Goal: Task Accomplishment & Management: Complete application form

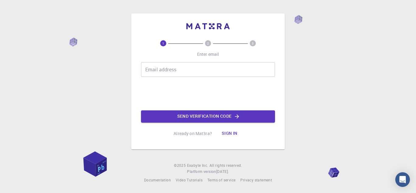
click at [221, 72] on input "Email address" at bounding box center [208, 69] width 134 height 15
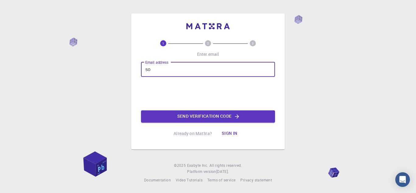
type input "so"
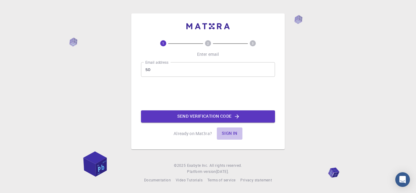
click at [227, 136] on button "Sign in" at bounding box center [230, 133] width 26 height 12
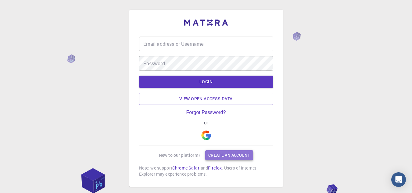
click at [219, 153] on link "Create an account" at bounding box center [229, 155] width 48 height 10
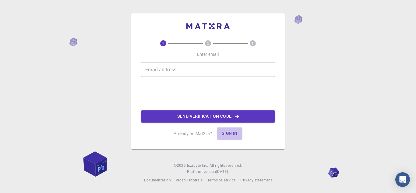
click at [226, 134] on button "Sign in" at bounding box center [230, 133] width 26 height 12
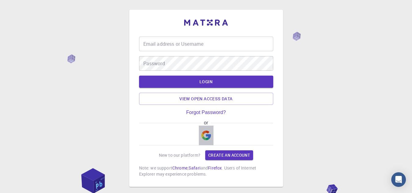
click at [205, 132] on img "button" at bounding box center [206, 135] width 10 height 10
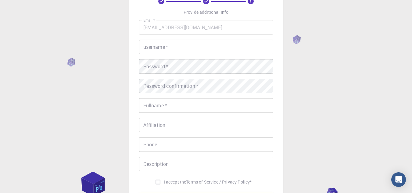
scroll to position [28, 0]
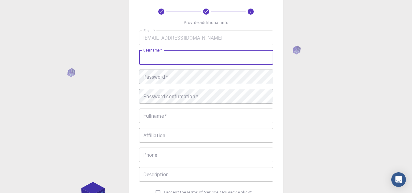
click at [231, 64] on input "username   *" at bounding box center [206, 57] width 134 height 15
type input "sofia"
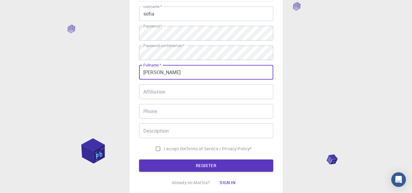
scroll to position [117, 0]
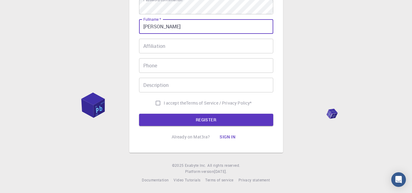
type input "[PERSON_NAME]"
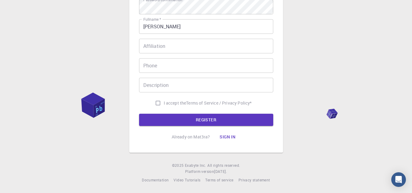
click at [169, 110] on form "Email   * [EMAIL_ADDRESS][DOMAIN_NAME] Email   * username   * sofia username   …" at bounding box center [206, 33] width 134 height 185
click at [157, 104] on input "I accept the Terms of Service / Privacy Policy *" at bounding box center [158, 103] width 12 height 12
checkbox input "true"
click at [168, 128] on div "3 Provide additional info Email   * [EMAIL_ADDRESS][DOMAIN_NAME] Email   * user…" at bounding box center [206, 31] width 134 height 224
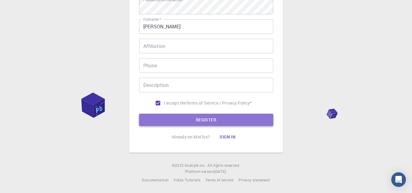
click at [184, 124] on button "REGISTER" at bounding box center [206, 120] width 134 height 12
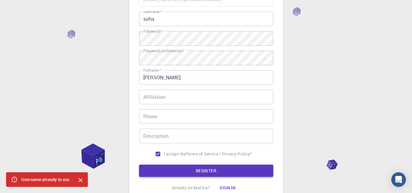
scroll to position [57, 0]
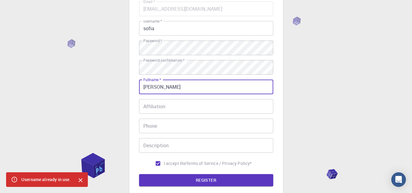
click at [194, 91] on input "[PERSON_NAME]" at bounding box center [206, 87] width 134 height 15
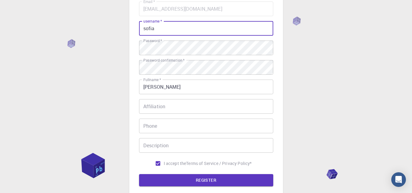
click at [167, 33] on input "sofia" at bounding box center [206, 28] width 134 height 15
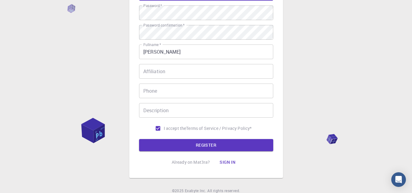
scroll to position [117, 0]
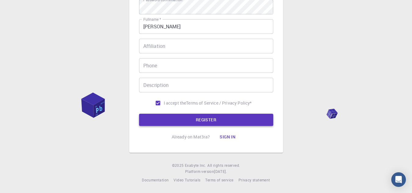
type input "sofmar"
click at [215, 116] on button "REGISTER" at bounding box center [206, 120] width 134 height 12
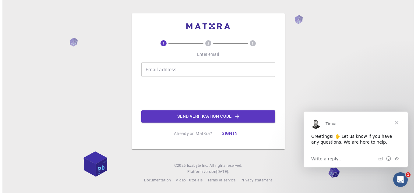
scroll to position [0, 0]
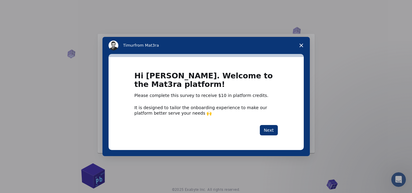
click at [311, 86] on div "Intercom messenger" at bounding box center [206, 96] width 412 height 193
click at [301, 46] on polygon "Close survey" at bounding box center [301, 46] width 4 height 4
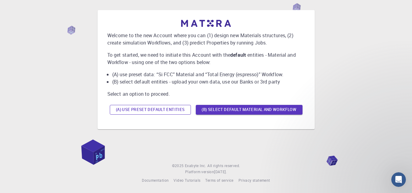
scroll to position [24, 0]
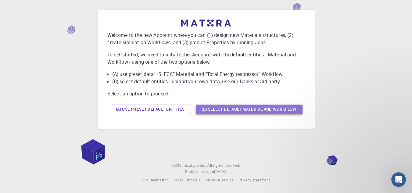
click at [246, 107] on button "(B) Select default material and workflow" at bounding box center [249, 110] width 107 height 10
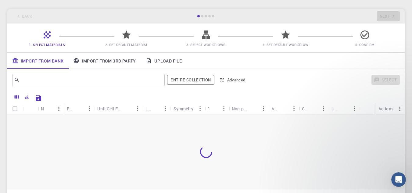
scroll to position [40, 0]
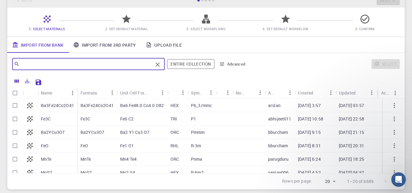
click at [98, 67] on input "text" at bounding box center [86, 64] width 133 height 9
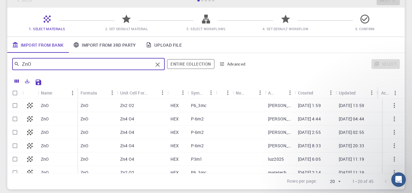
type input "ZnO"
click at [11, 105] on input "Select row" at bounding box center [15, 106] width 12 height 12
checkbox input "true"
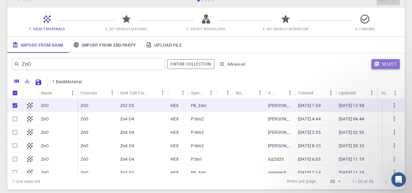
click at [381, 62] on button "Select" at bounding box center [385, 64] width 28 height 10
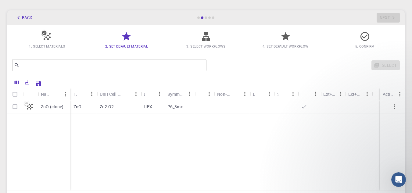
scroll to position [2, 0]
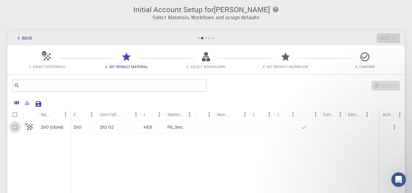
click at [15, 127] on input "Select row" at bounding box center [15, 127] width 12 height 12
checkbox input "true"
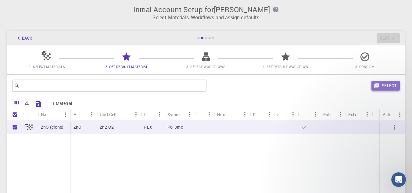
click at [384, 86] on button "Select" at bounding box center [385, 86] width 28 height 10
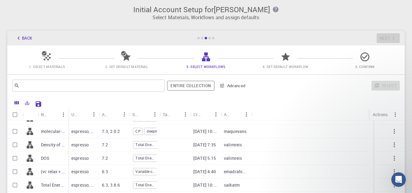
scroll to position [27, 0]
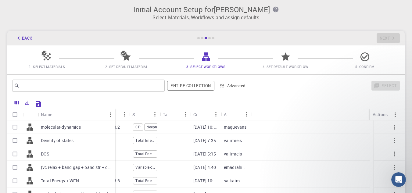
drag, startPoint x: 68, startPoint y: 110, endPoint x: 115, endPoint y: 104, distance: 47.3
click at [115, 104] on div "Name Used application Application Version Subworkflows Tags Created Account Act…" at bounding box center [205, 162] width 397 height 130
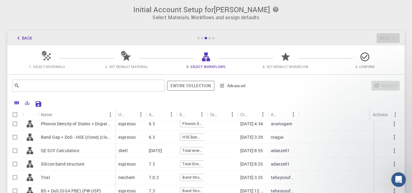
scroll to position [0, 0]
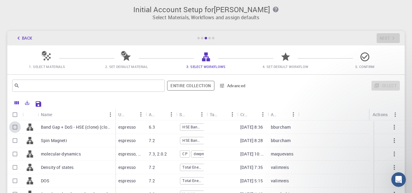
click at [17, 127] on input "Select row" at bounding box center [15, 127] width 12 height 12
checkbox input "true"
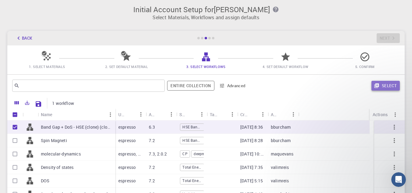
click at [388, 87] on button "Select" at bounding box center [385, 86] width 28 height 10
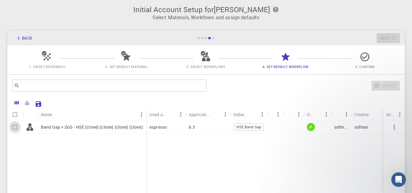
click at [16, 125] on input "Select row" at bounding box center [15, 127] width 12 height 12
checkbox input "true"
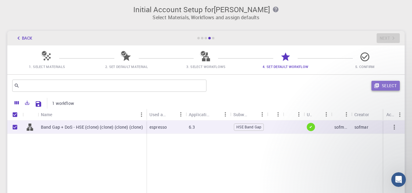
click at [379, 86] on icon "button" at bounding box center [376, 86] width 5 height 5
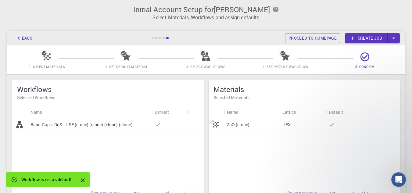
click at [370, 39] on link "Create job" at bounding box center [366, 38] width 43 height 10
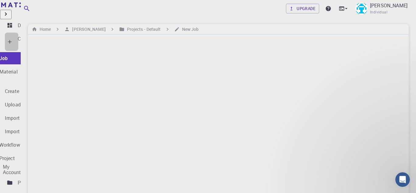
click at [32, 37] on p "Create" at bounding box center [25, 38] width 14 height 7
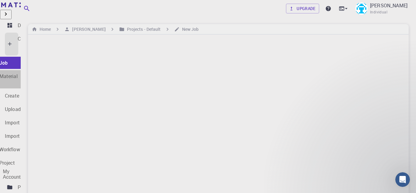
click at [18, 73] on p "New Material" at bounding box center [2, 76] width 29 height 7
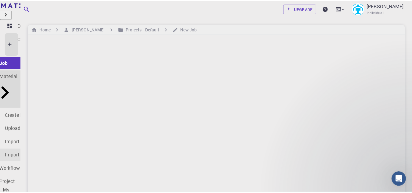
scroll to position [129, 0]
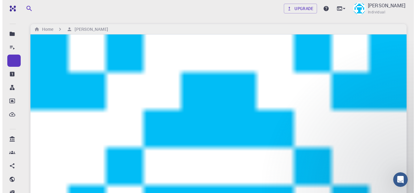
scroll to position [27, 0]
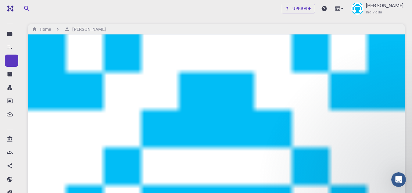
checkbox input "true"
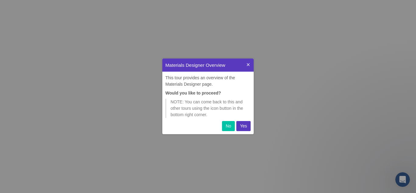
scroll to position [71, 87]
click at [237, 128] on button "Yes" at bounding box center [244, 126] width 14 height 10
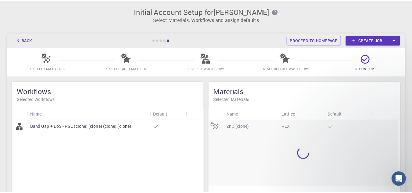
scroll to position [2, 0]
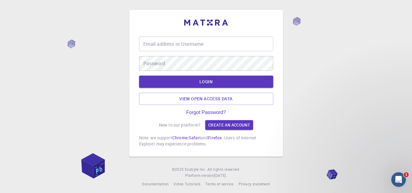
type input "so"
